Goal: Browse casually: Explore the website without a specific task or goal

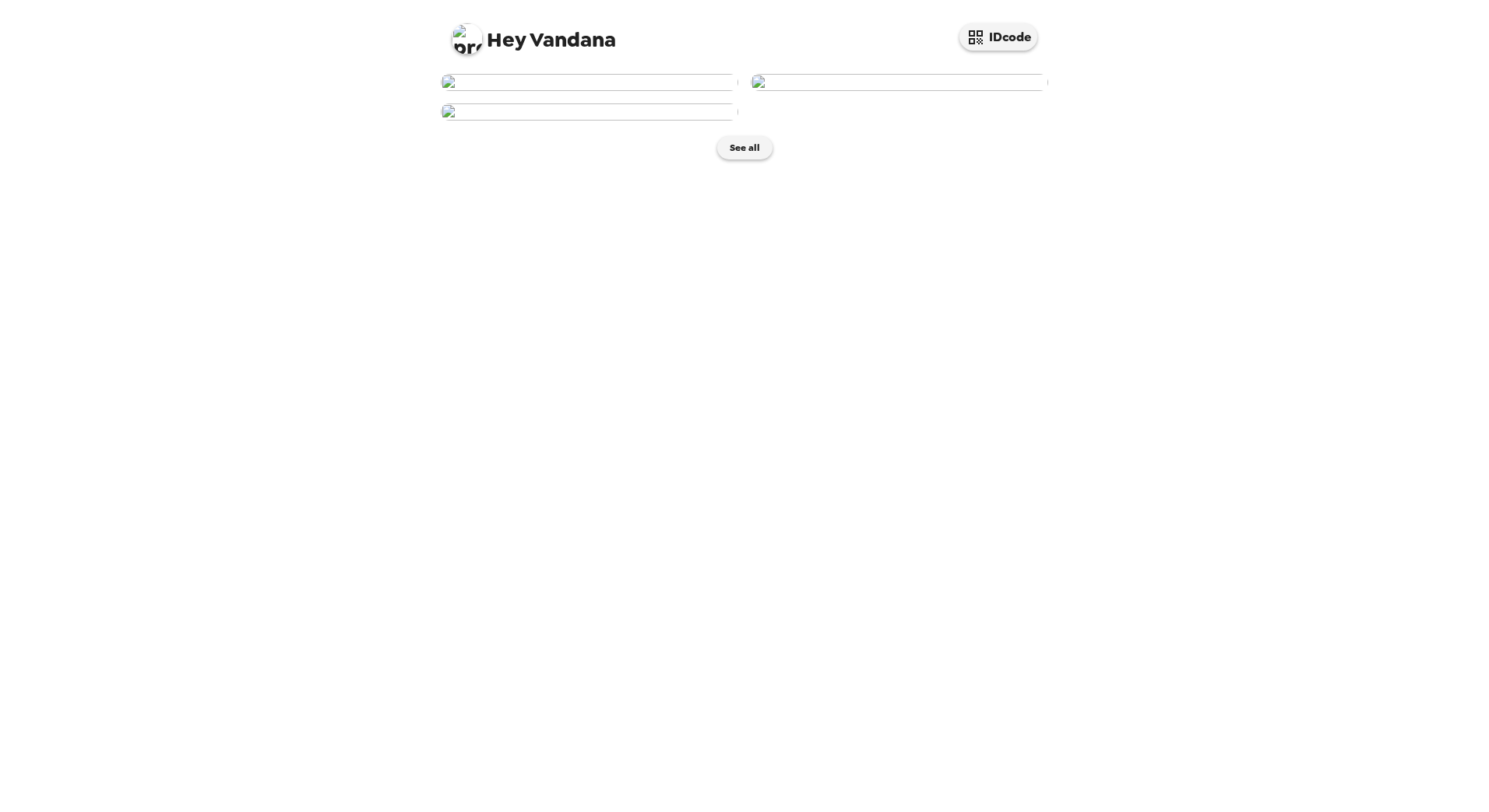
click at [812, 91] on img at bounding box center [898, 82] width 297 height 17
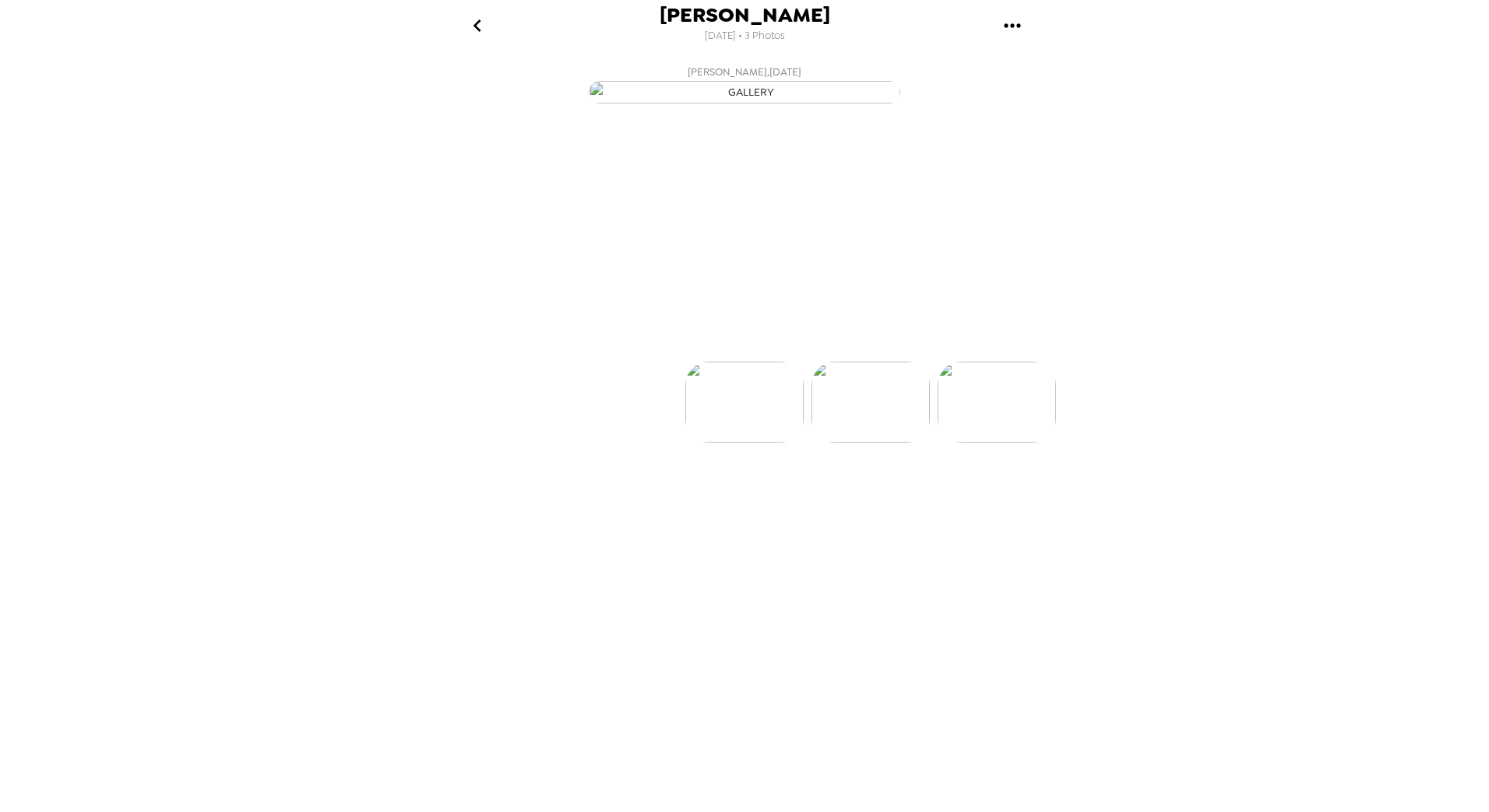
scroll to position [0, 126]
click at [735, 358] on button "Backdrops" at bounding box center [709, 334] width 136 height 47
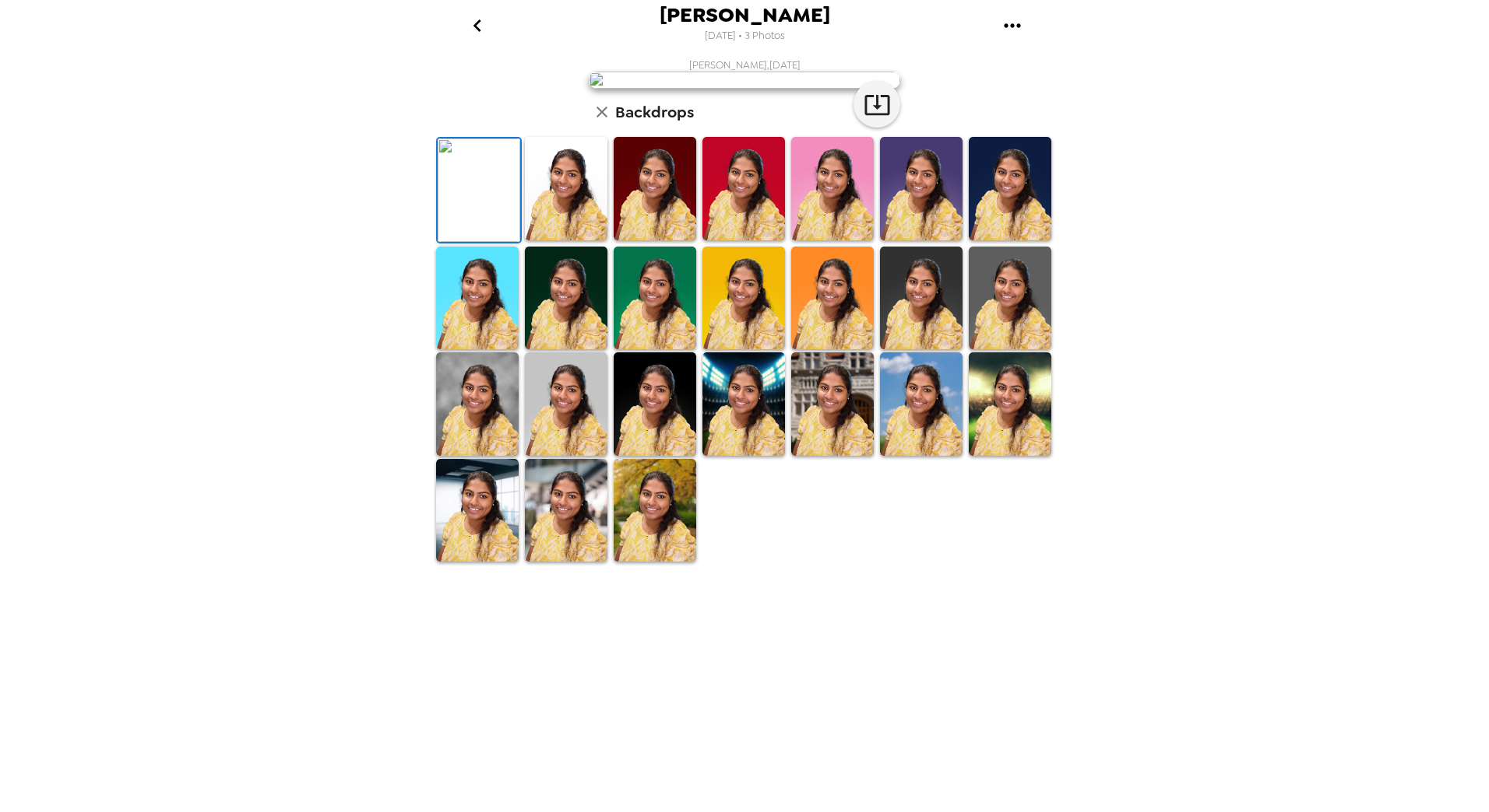
scroll to position [113, 0]
click at [564, 563] on img at bounding box center [566, 511] width 82 height 104
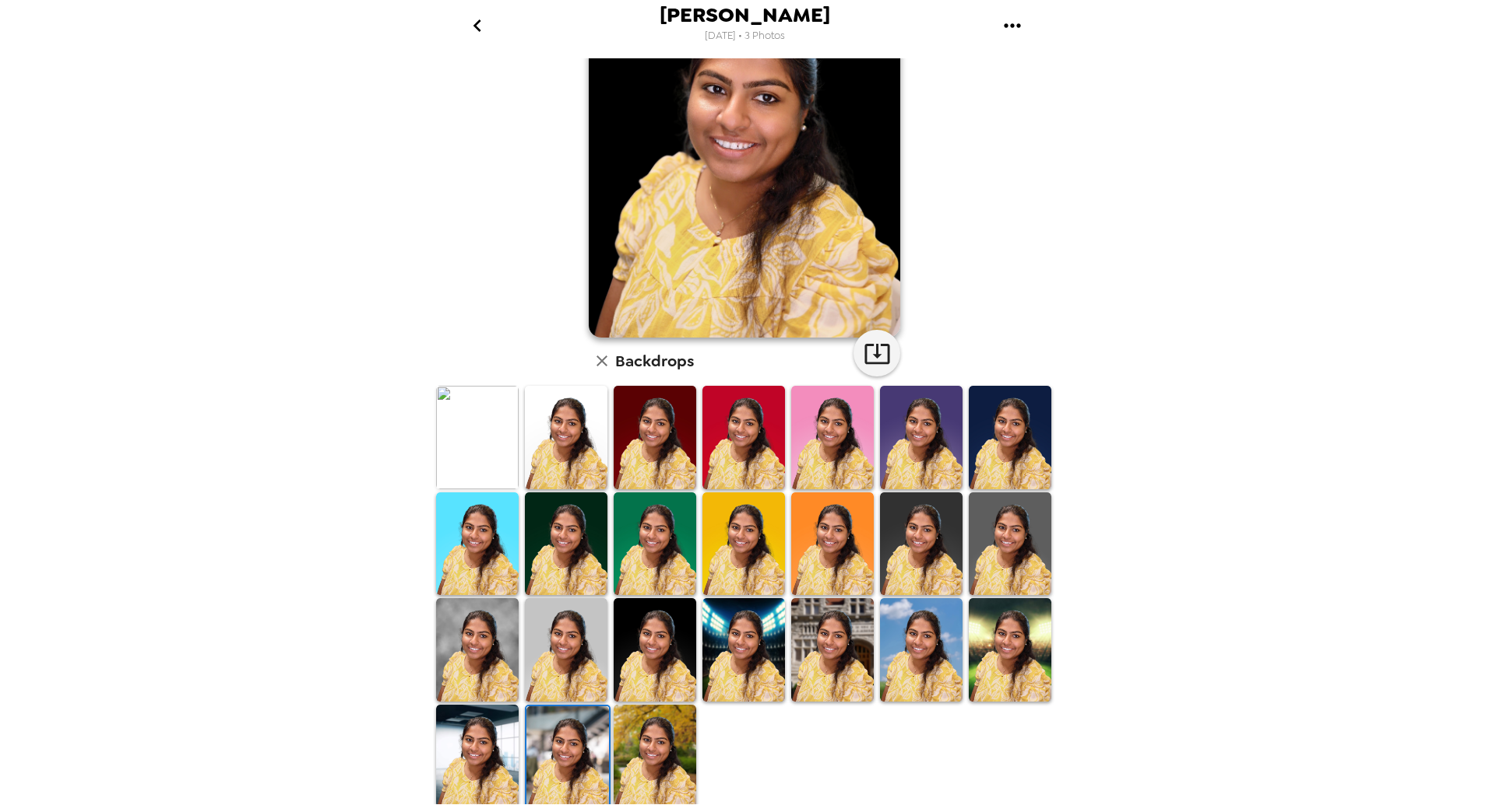
scroll to position [112, 0]
click at [469, 760] on img at bounding box center [476, 757] width 82 height 104
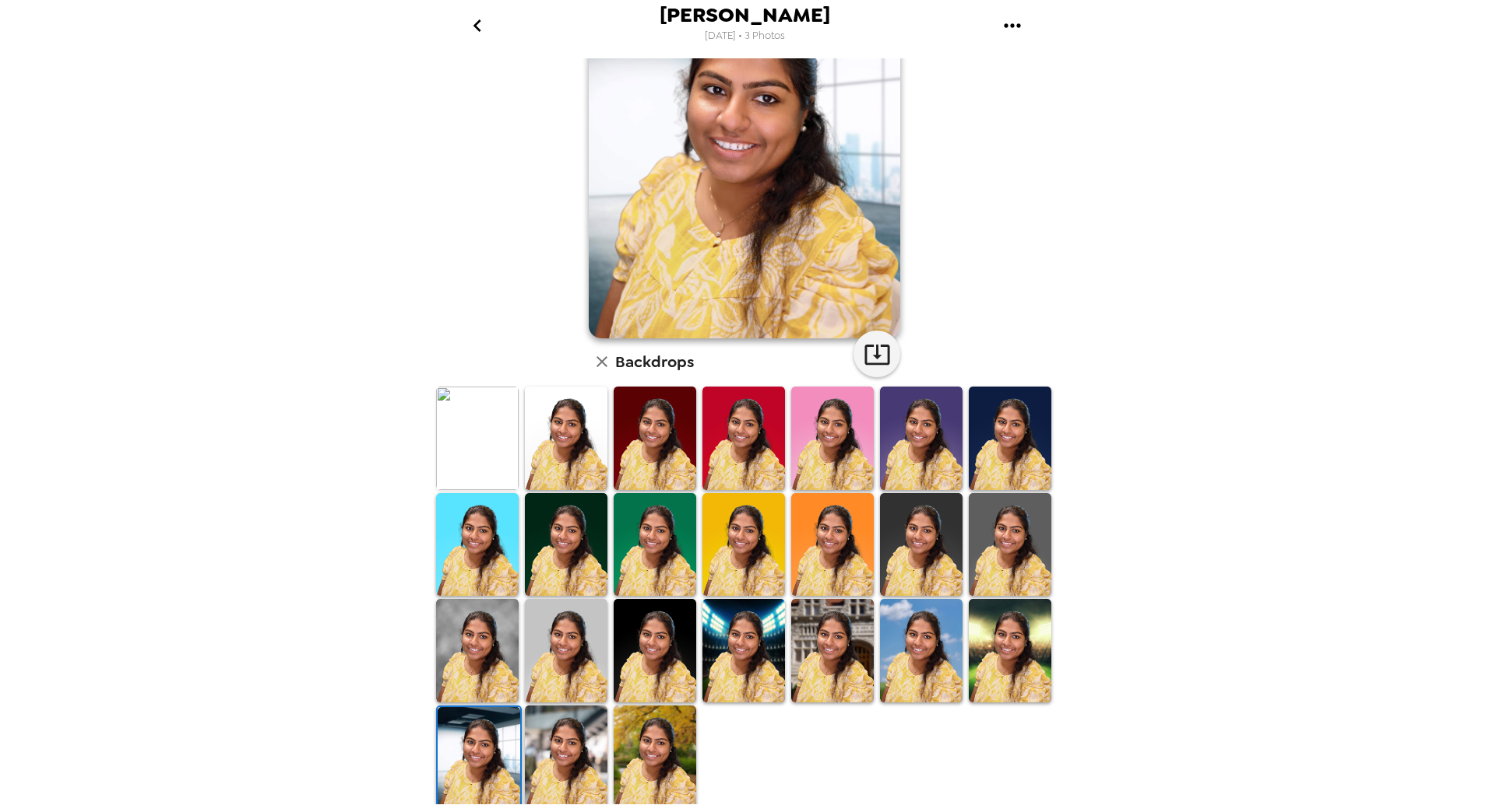
click at [820, 649] on img at bounding box center [832, 651] width 82 height 104
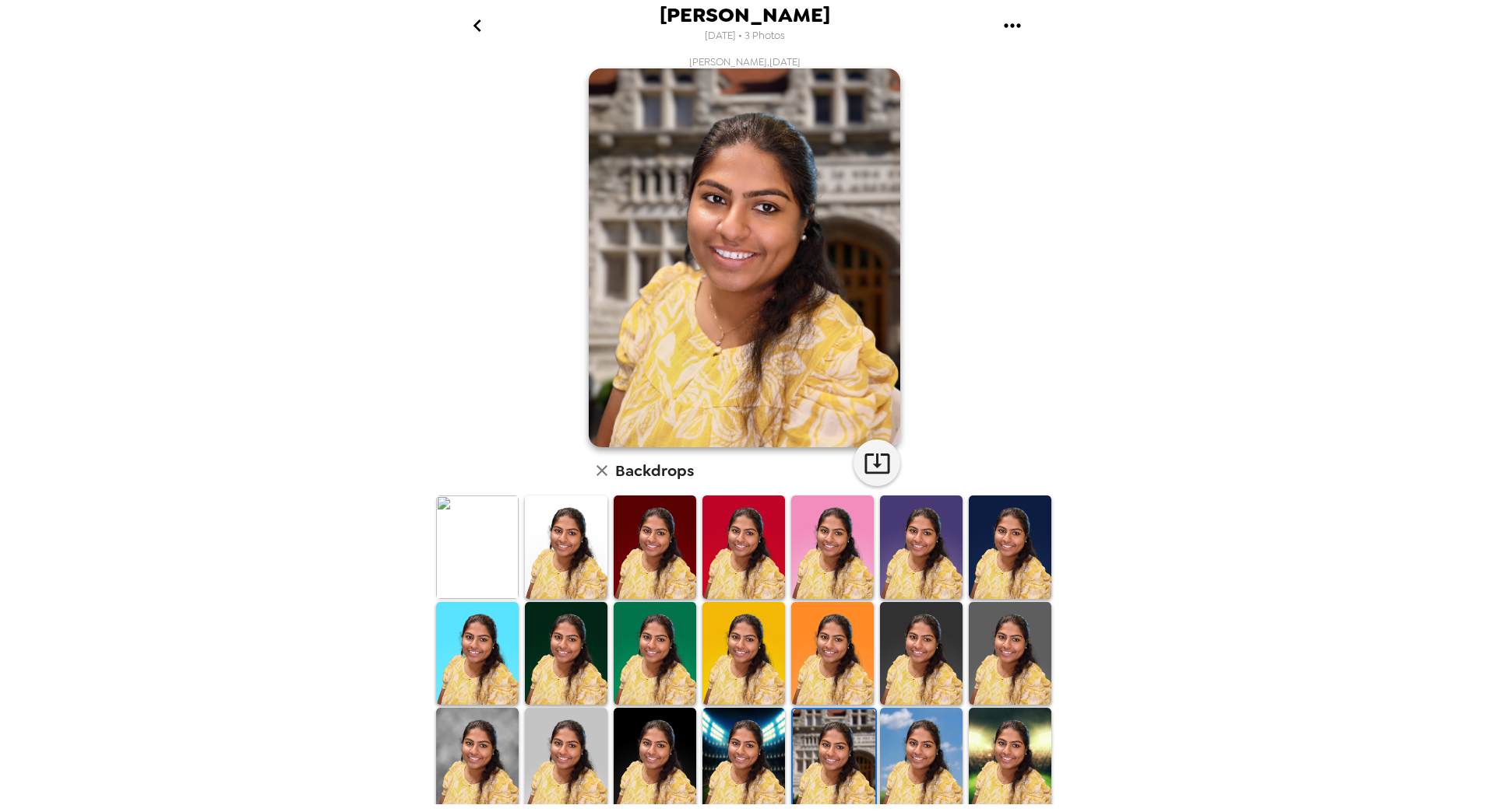
scroll to position [0, 0]
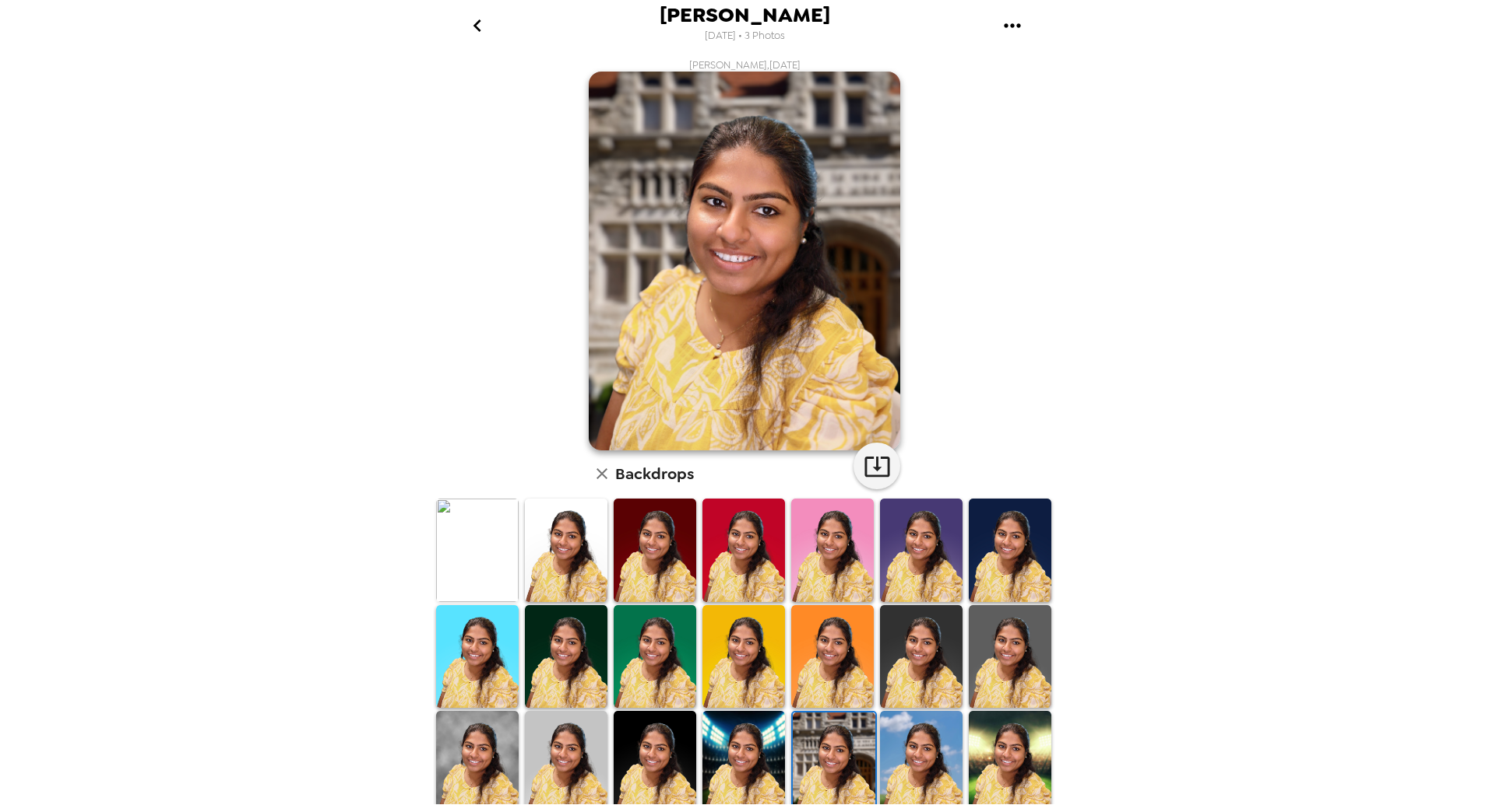
click at [943, 738] on img at bounding box center [921, 764] width 82 height 104
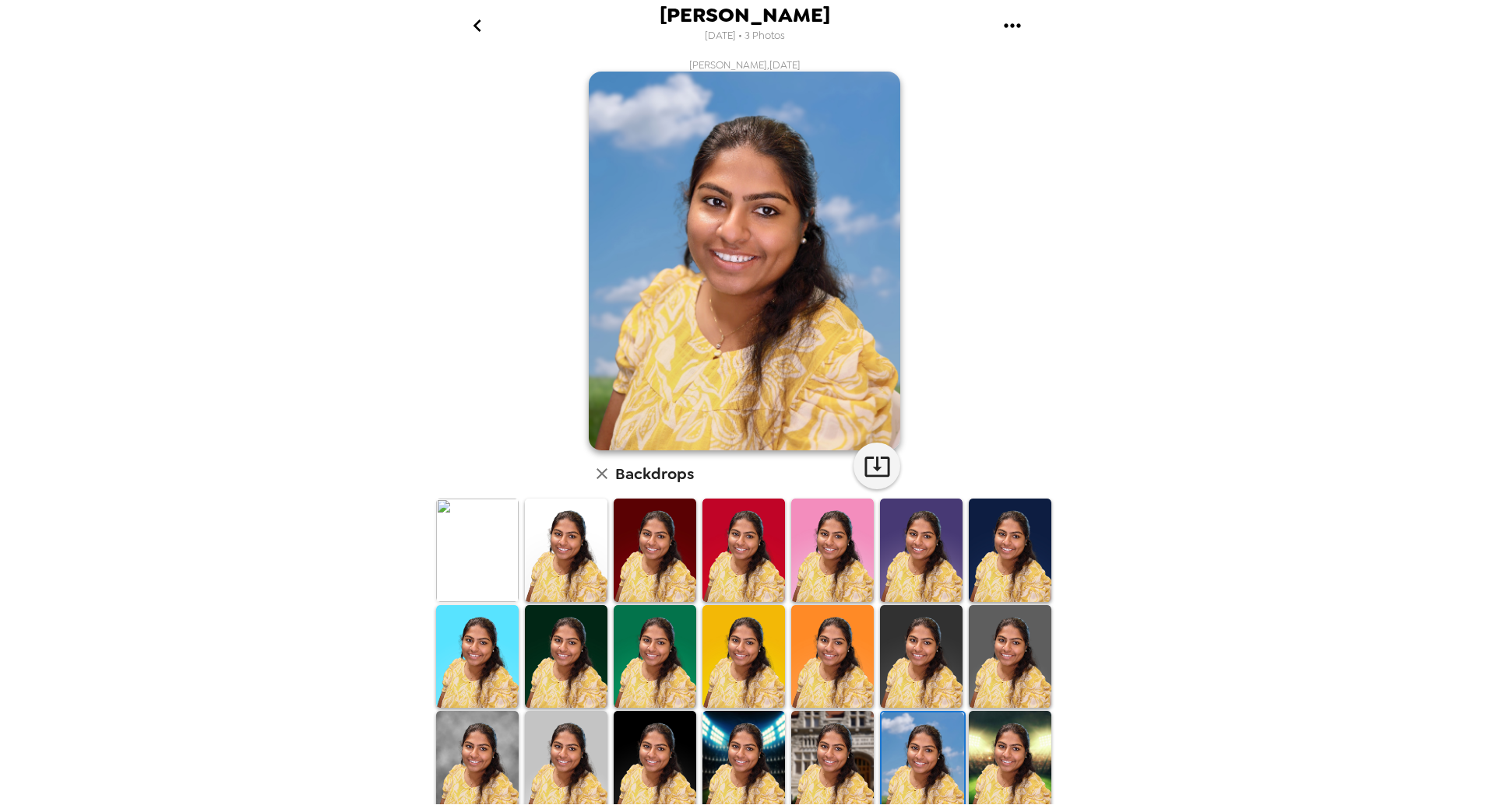
click at [539, 744] on img at bounding box center [566, 764] width 82 height 104
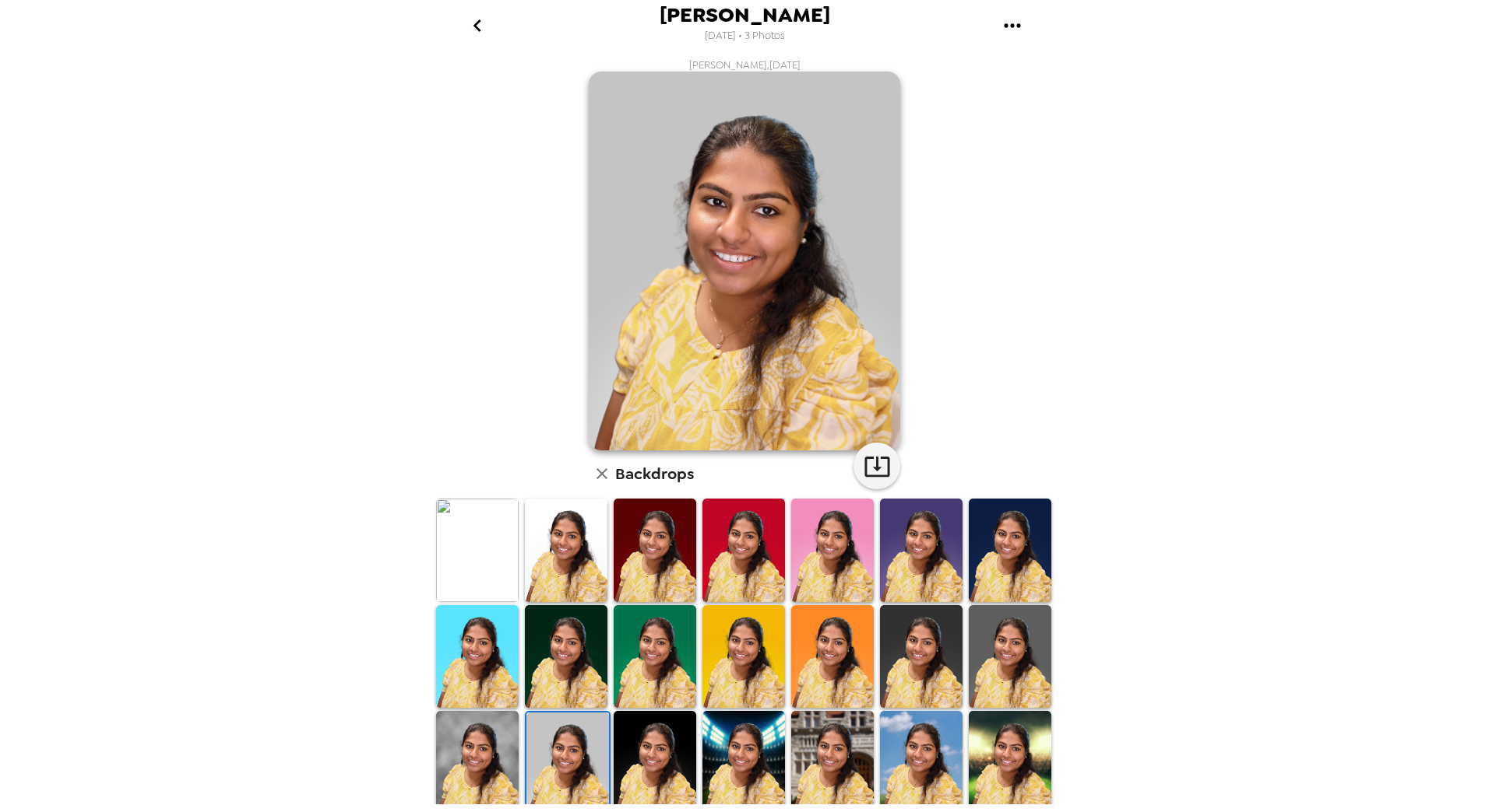
click at [457, 732] on img at bounding box center [476, 764] width 82 height 104
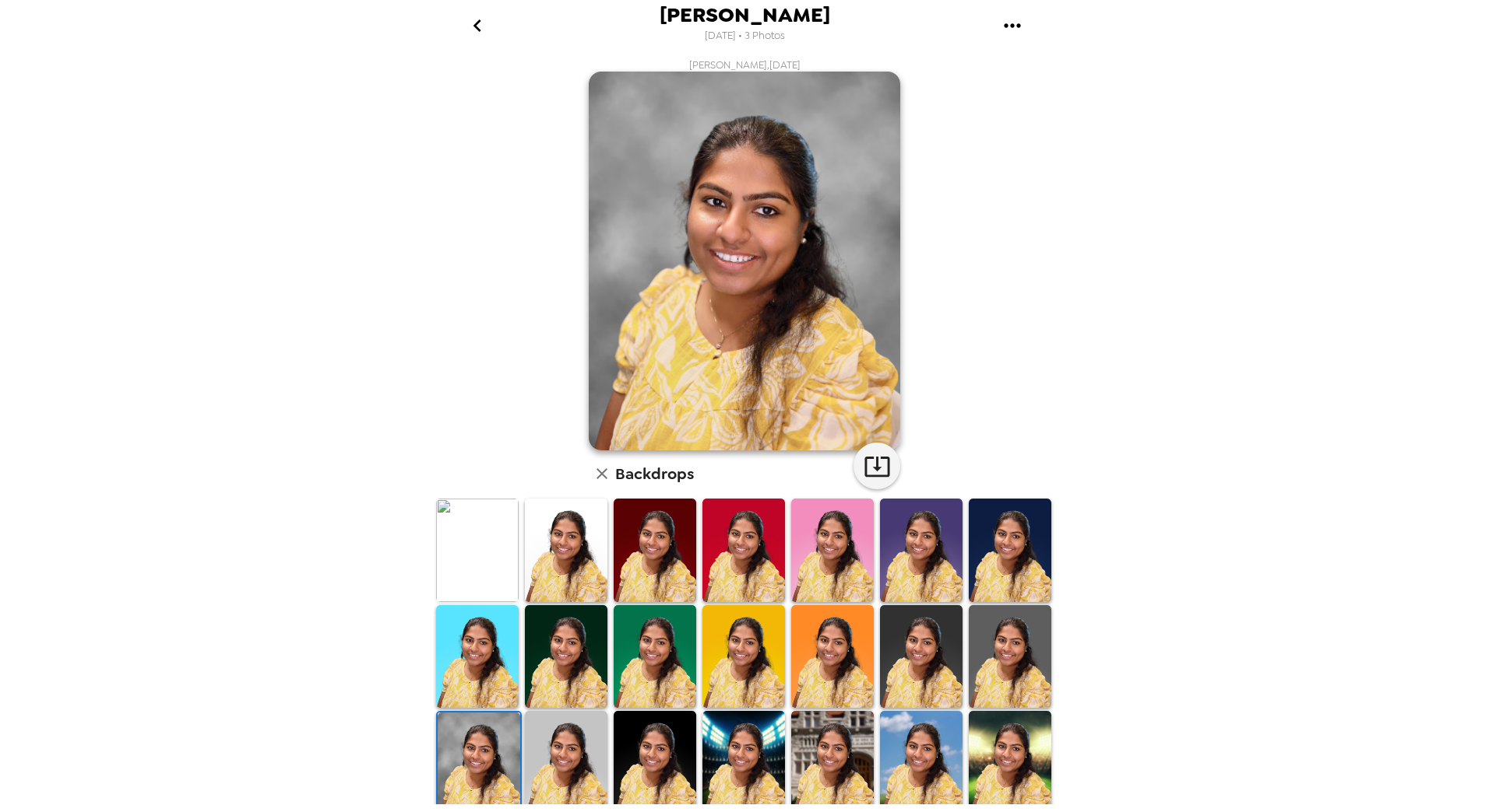
click at [897, 619] on img at bounding box center [921, 657] width 82 height 104
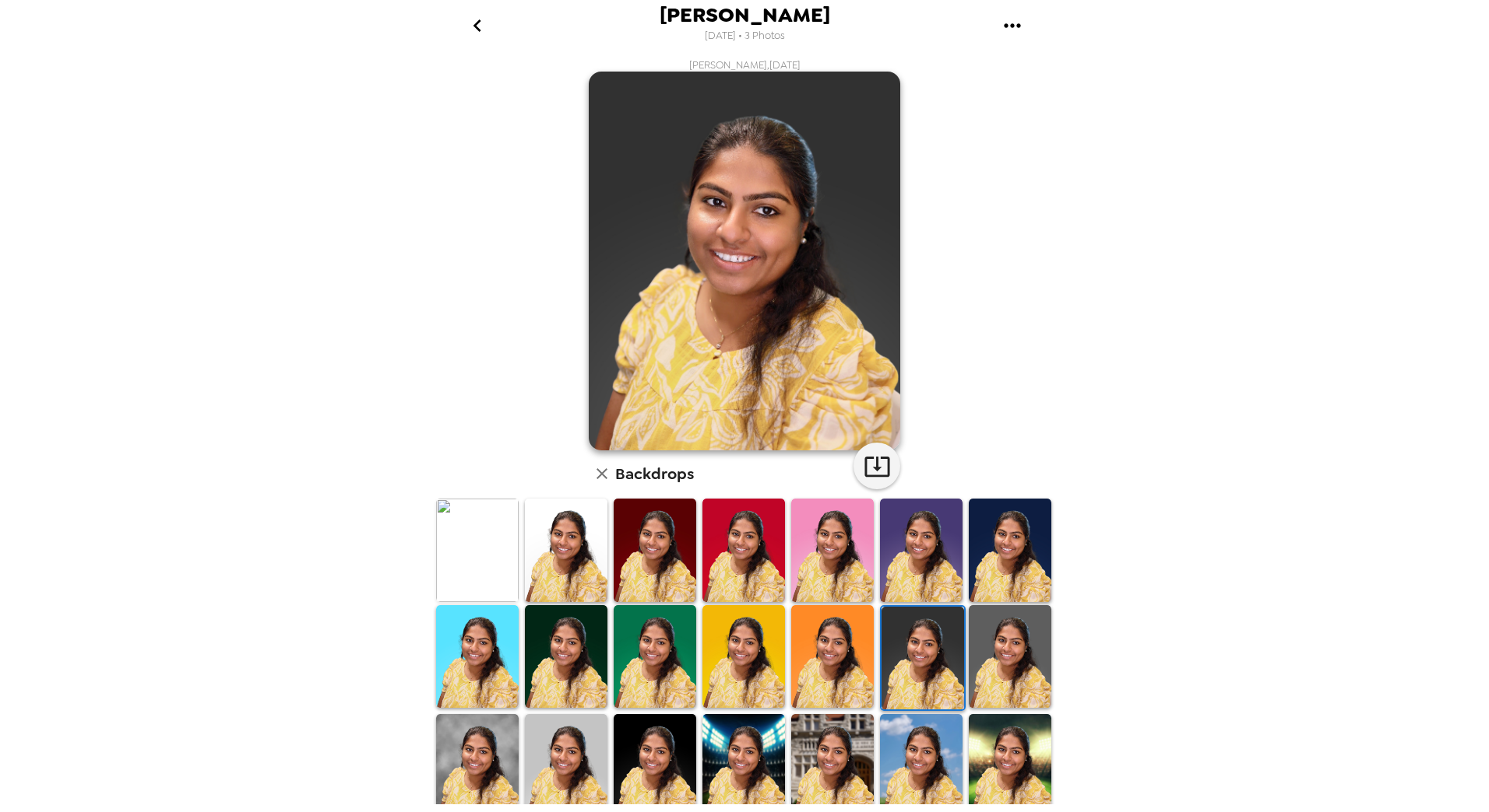
click at [458, 572] on img at bounding box center [476, 551] width 82 height 104
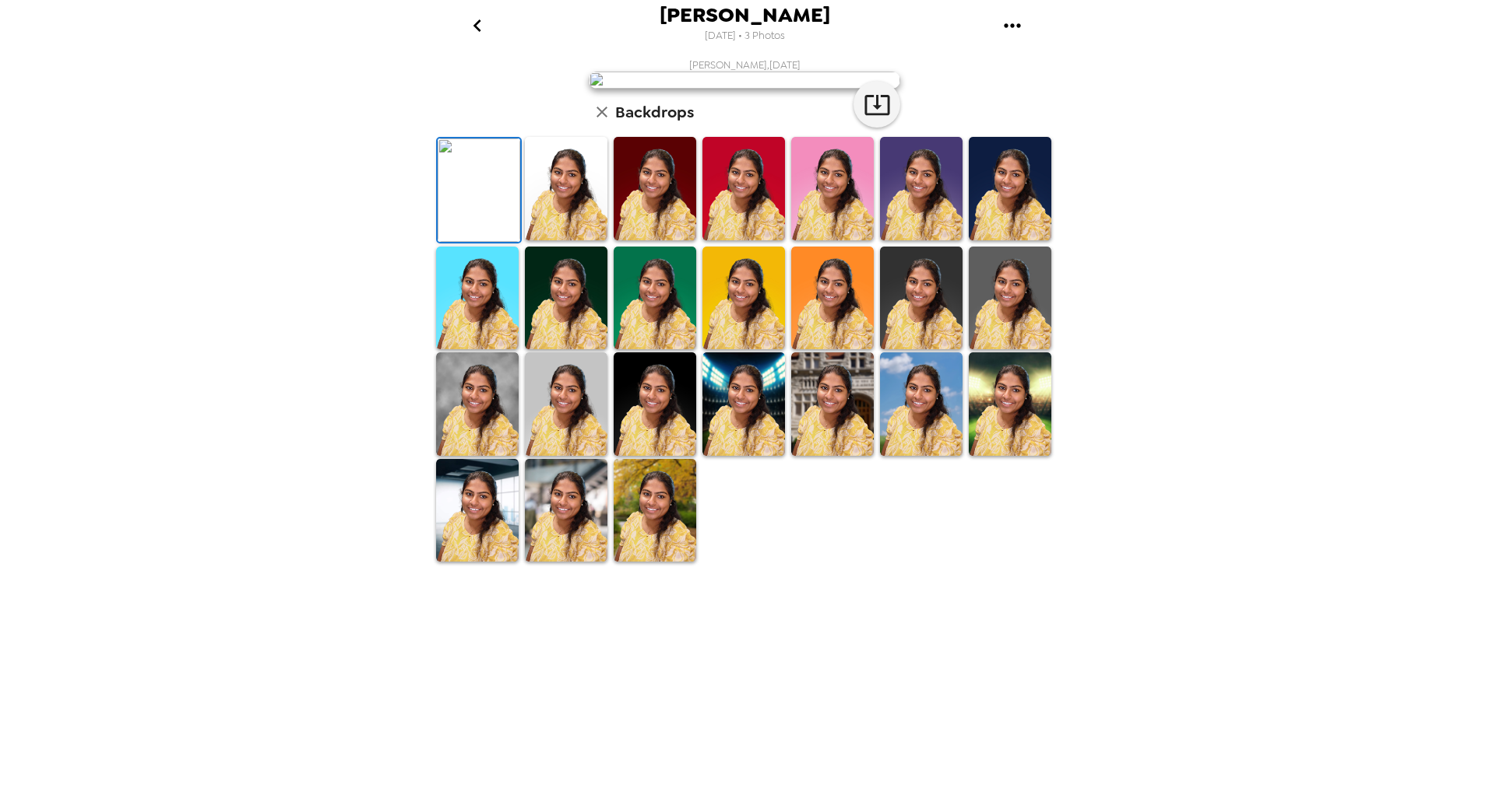
scroll to position [113, 0]
click at [968, 456] on img at bounding box center [1009, 404] width 82 height 104
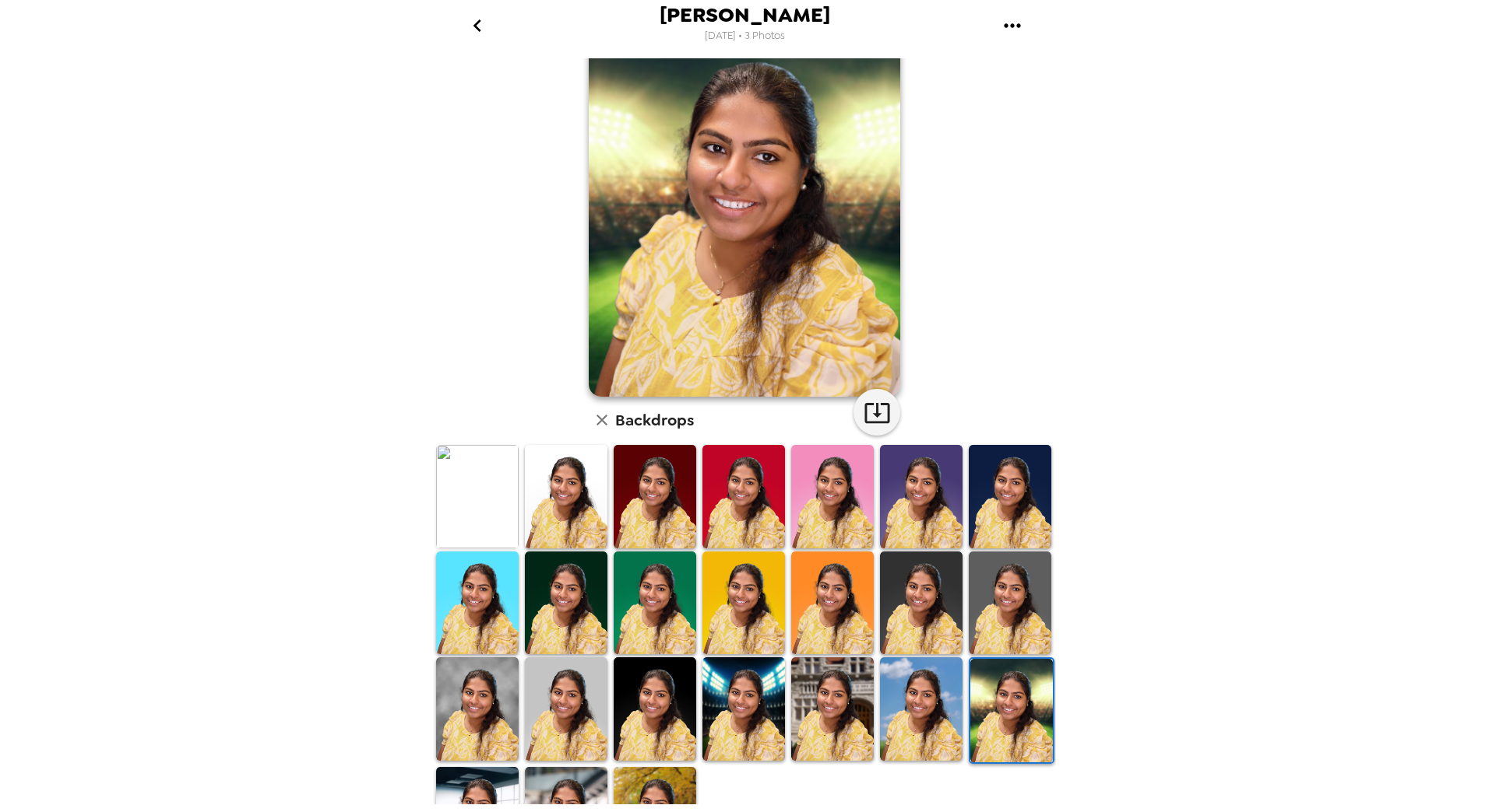
scroll to position [78, 0]
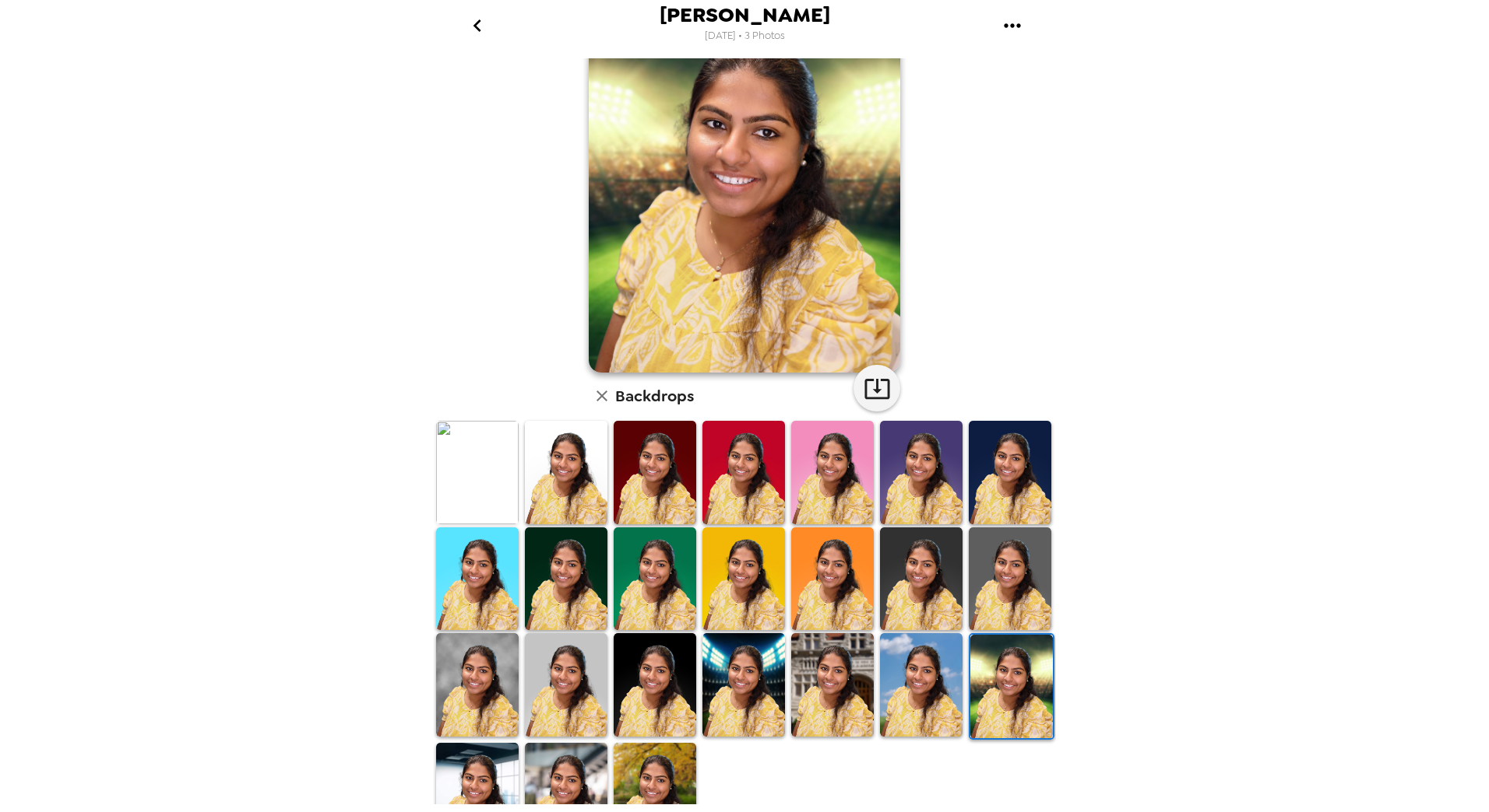
click at [916, 659] on img at bounding box center [921, 686] width 82 height 104
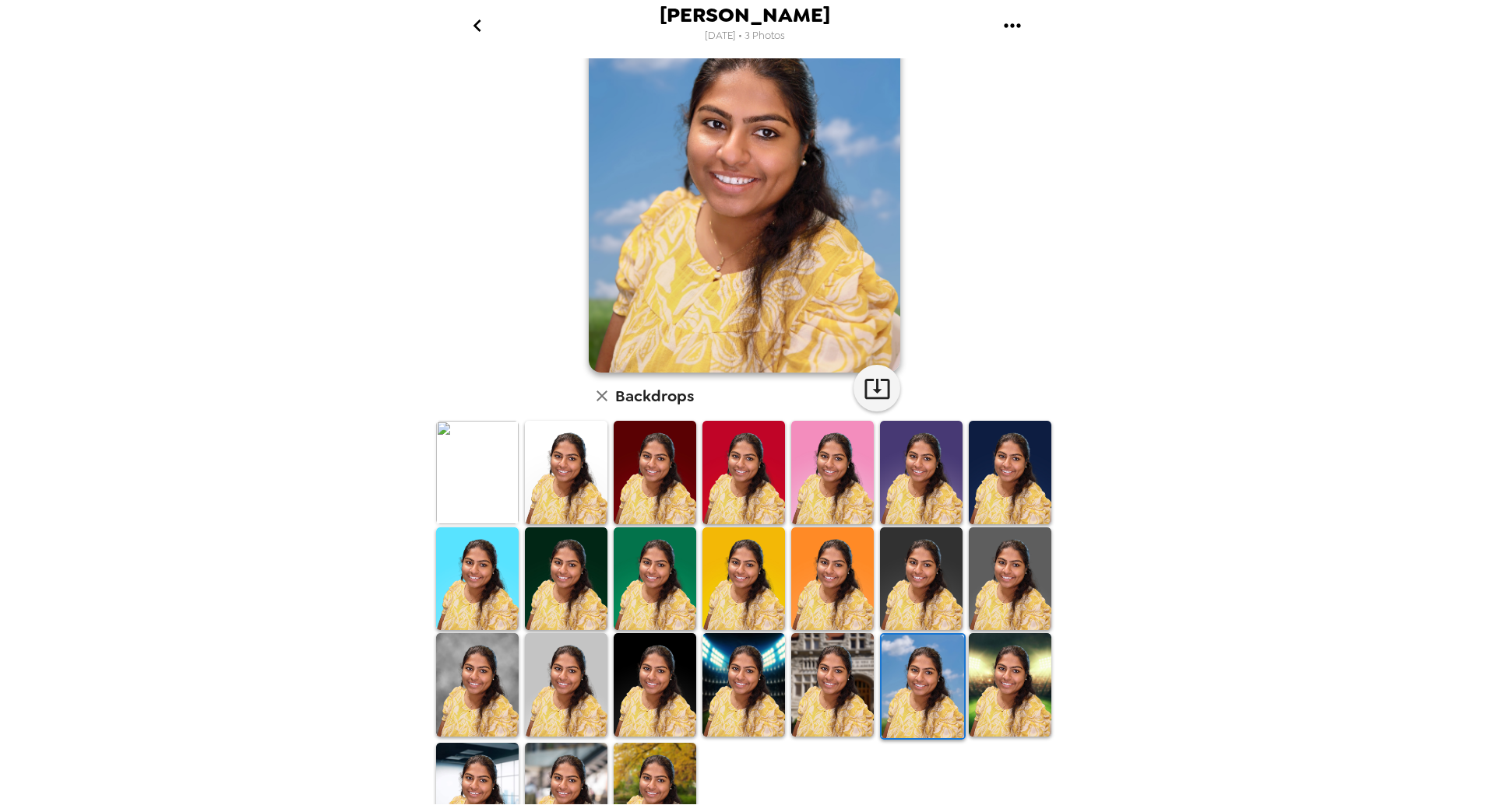
click at [855, 661] on img at bounding box center [832, 686] width 82 height 104
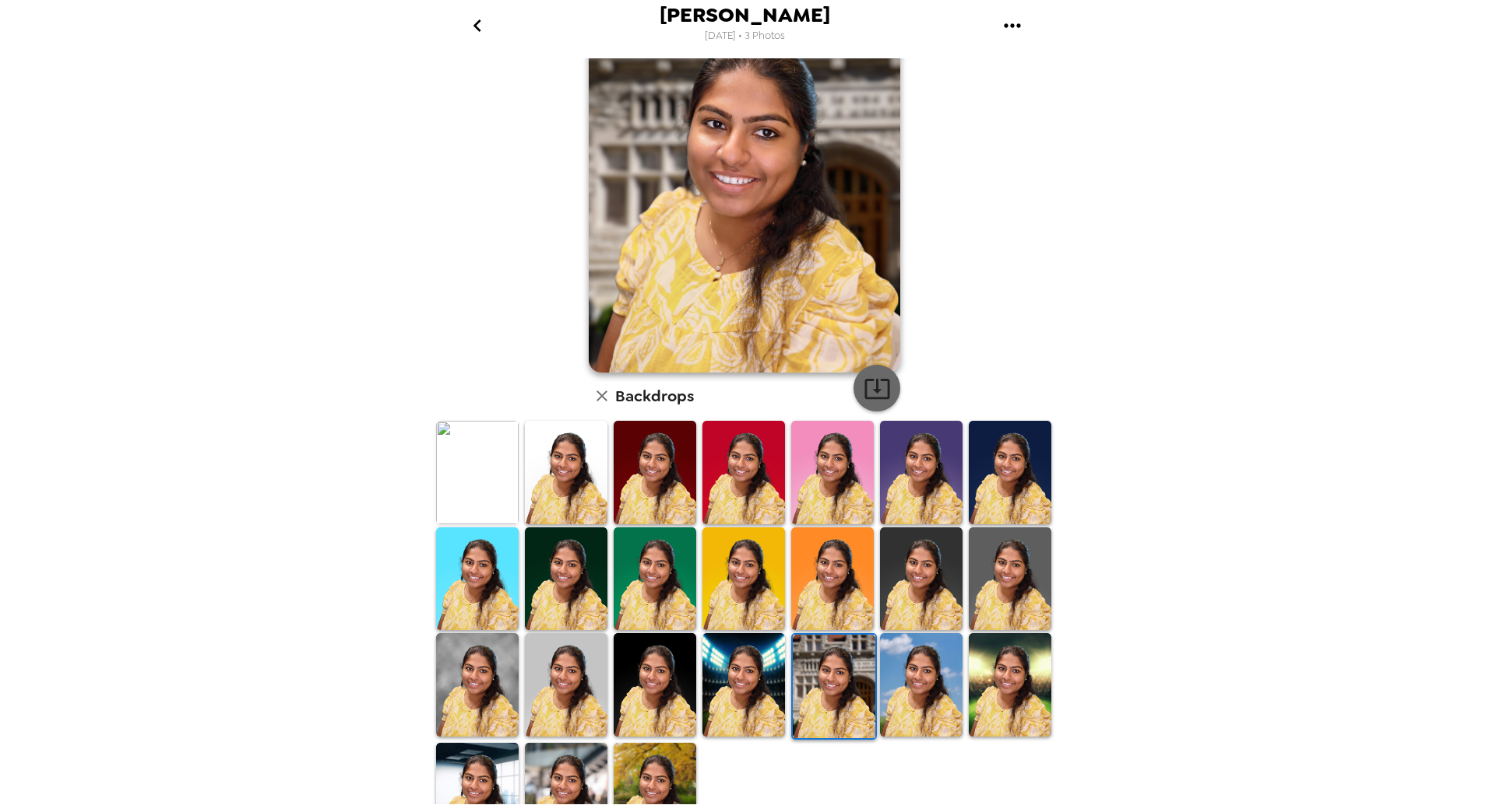
click at [864, 386] on icon "button" at bounding box center [877, 388] width 27 height 27
click at [549, 679] on img at bounding box center [566, 686] width 82 height 104
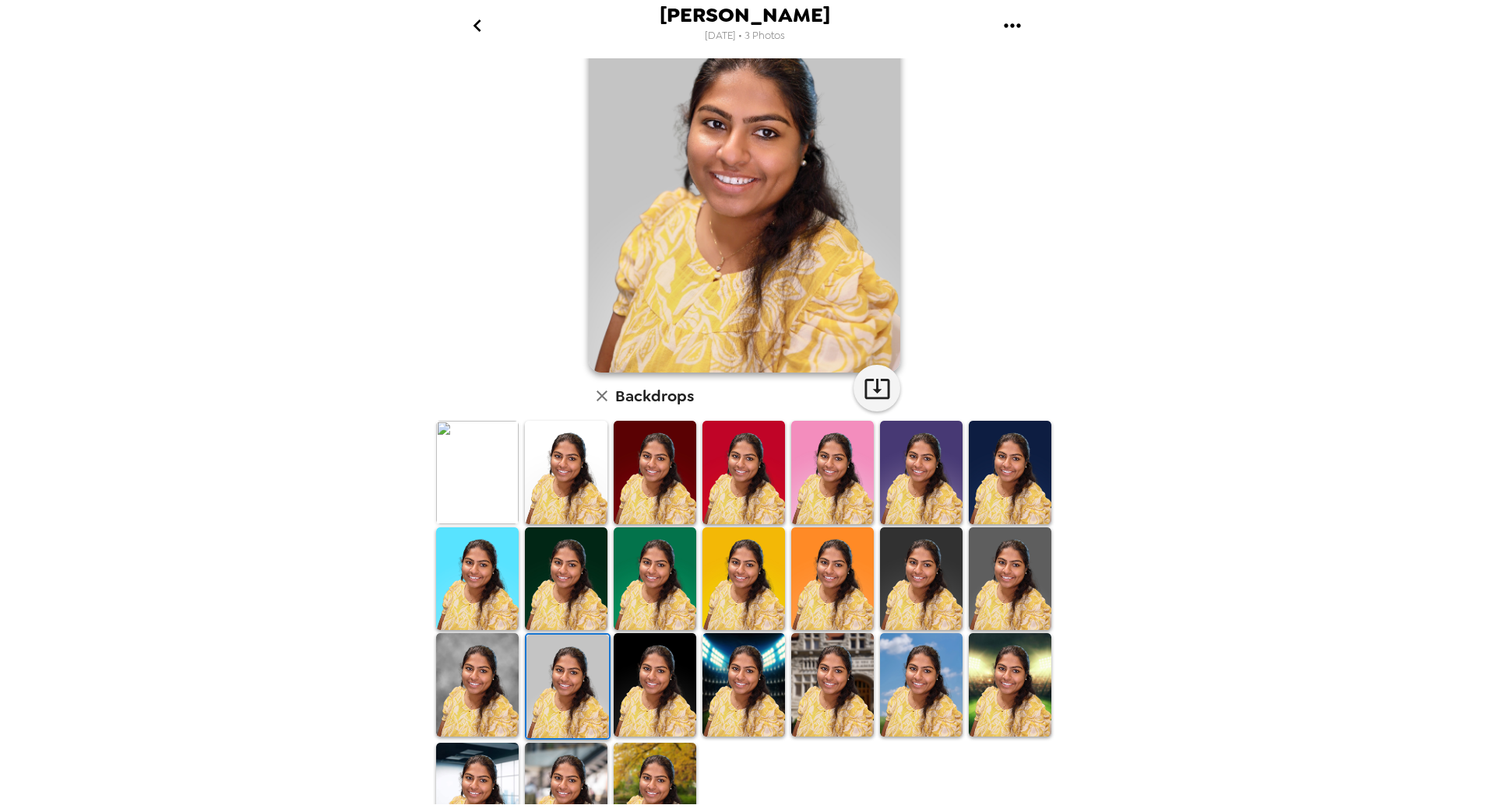
click at [543, 756] on img at bounding box center [566, 795] width 82 height 104
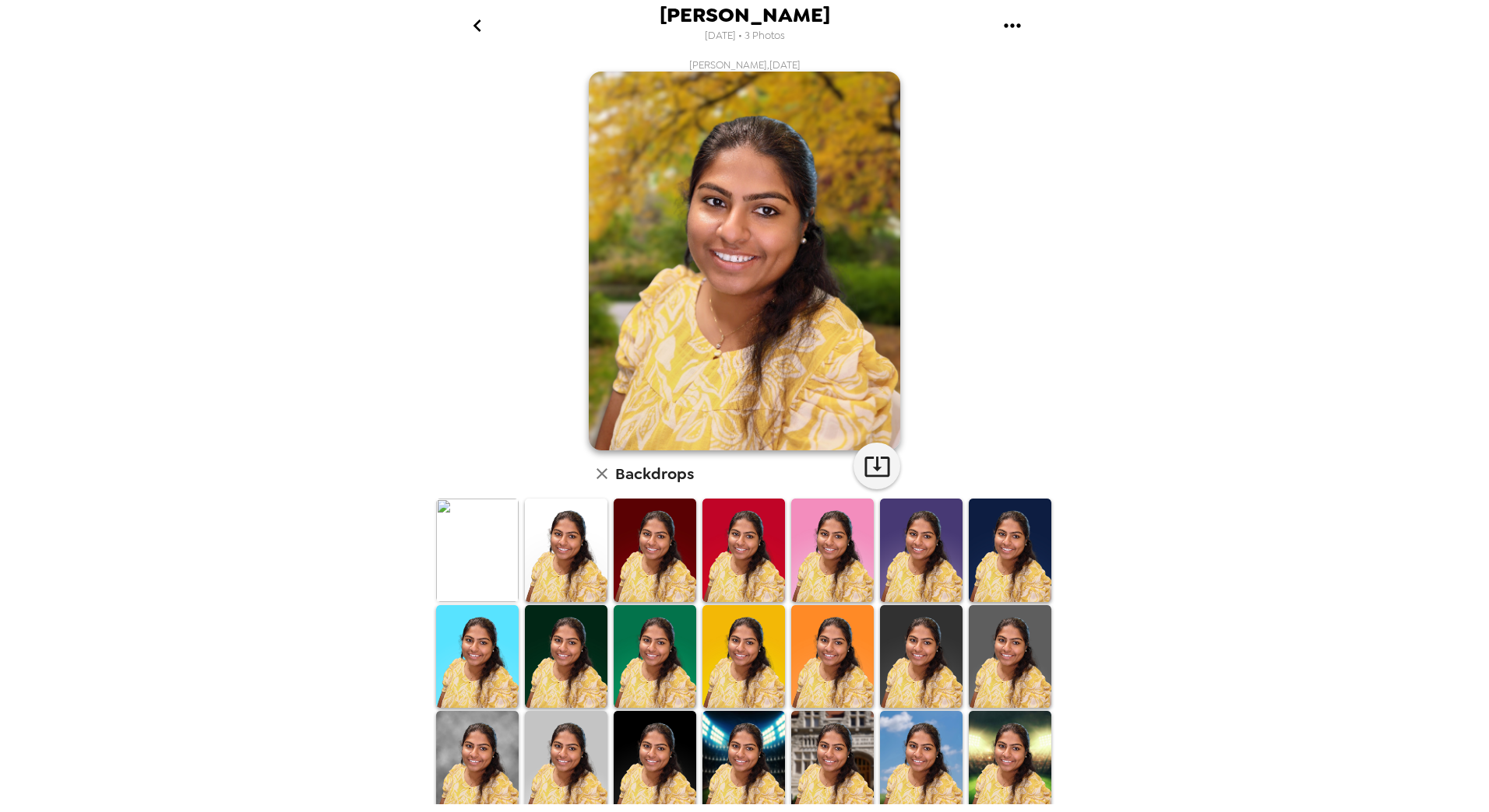
click at [1461, 183] on div "[PERSON_NAME] [DATE] • 3 Photos [PERSON_NAME] , [DATE] Backdrops" at bounding box center [744, 406] width 1489 height 812
